Goal: Task Accomplishment & Management: Manage account settings

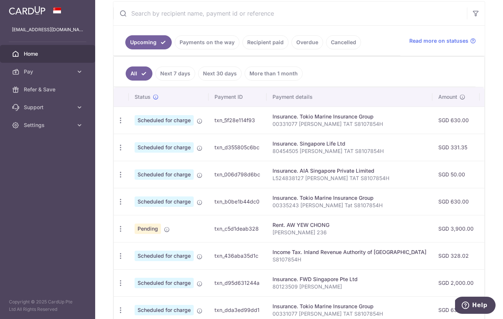
scroll to position [141, 0]
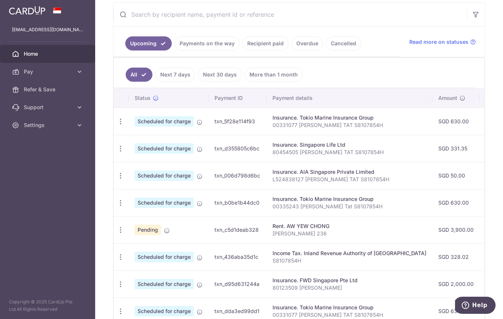
click at [225, 43] on link "Payments on the way" at bounding box center [207, 43] width 65 height 14
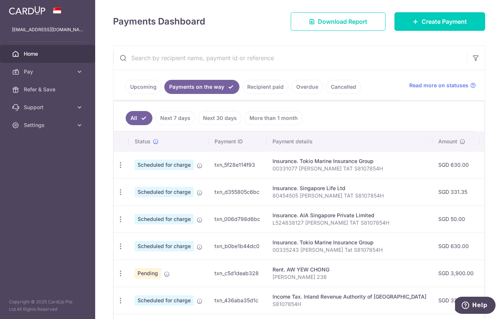
scroll to position [0, 0]
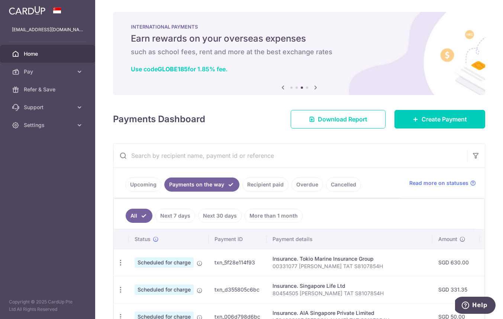
click at [259, 182] on link "Recipient paid" at bounding box center [265, 185] width 46 height 14
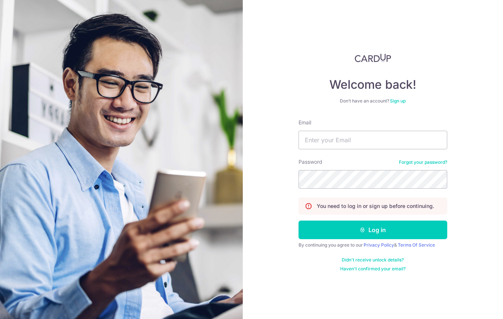
type input "[EMAIL_ADDRESS][DOMAIN_NAME]"
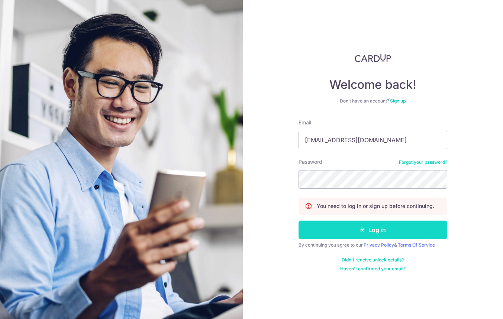
click at [333, 232] on button "Log in" at bounding box center [373, 230] width 149 height 19
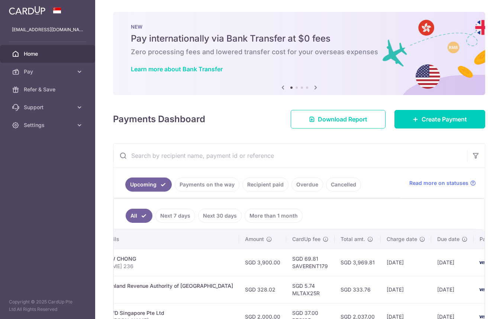
scroll to position [0, 208]
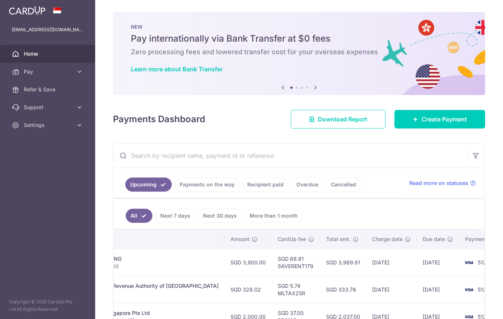
click at [259, 184] on link "Recipient paid" at bounding box center [265, 185] width 46 height 14
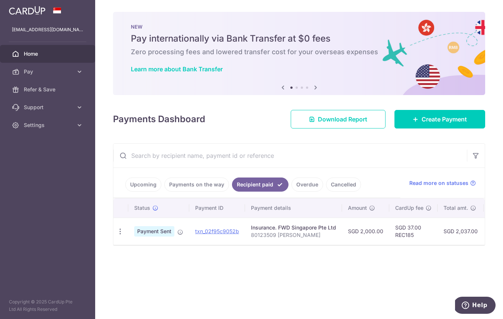
click at [306, 189] on link "Overdue" at bounding box center [308, 185] width 32 height 14
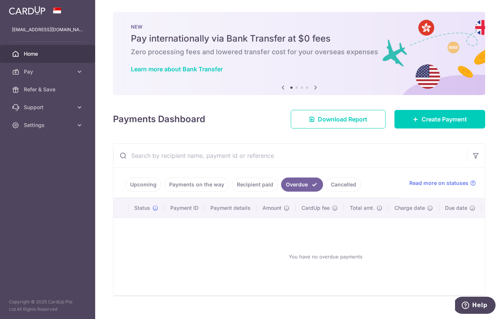
click at [211, 184] on link "Payments on the way" at bounding box center [196, 185] width 65 height 14
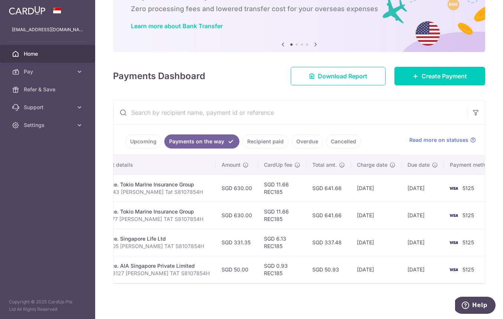
scroll to position [0, 0]
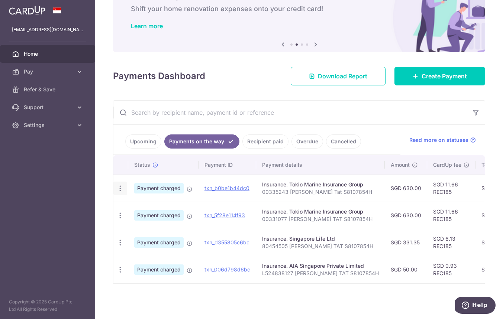
click at [119, 187] on icon "button" at bounding box center [120, 189] width 8 height 8
click at [136, 207] on span "PDF Receipt" at bounding box center [160, 208] width 51 height 7
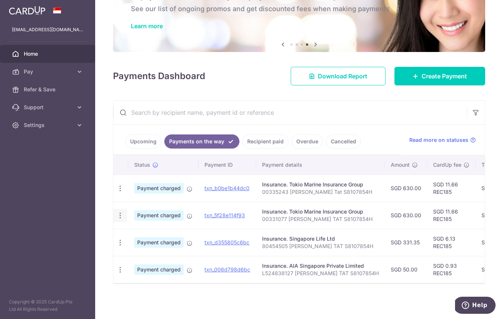
click at [119, 193] on icon "button" at bounding box center [120, 189] width 8 height 8
click at [126, 235] on icon at bounding box center [124, 236] width 9 height 9
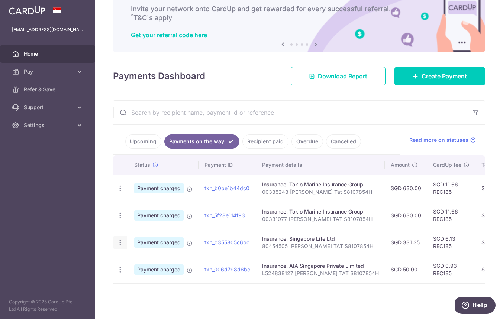
click at [120, 193] on icon "button" at bounding box center [120, 189] width 8 height 8
click at [122, 263] on icon at bounding box center [124, 263] width 9 height 9
click at [119, 193] on icon "button" at bounding box center [120, 189] width 8 height 8
click at [121, 289] on icon at bounding box center [124, 290] width 9 height 9
